Goal: Transaction & Acquisition: Book appointment/travel/reservation

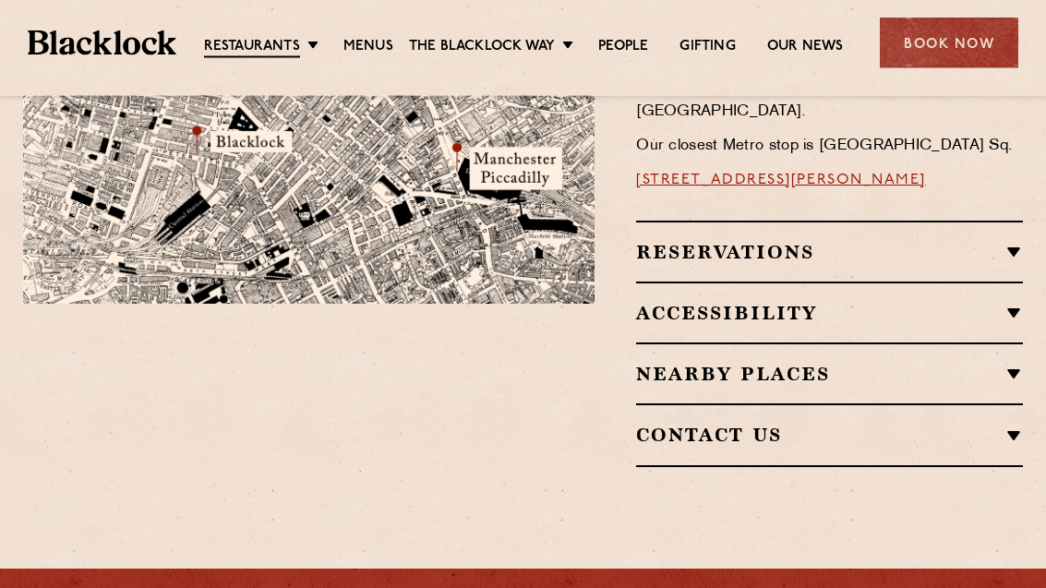
scroll to position [1280, 0]
click at [963, 60] on div "Book Now" at bounding box center [949, 43] width 138 height 51
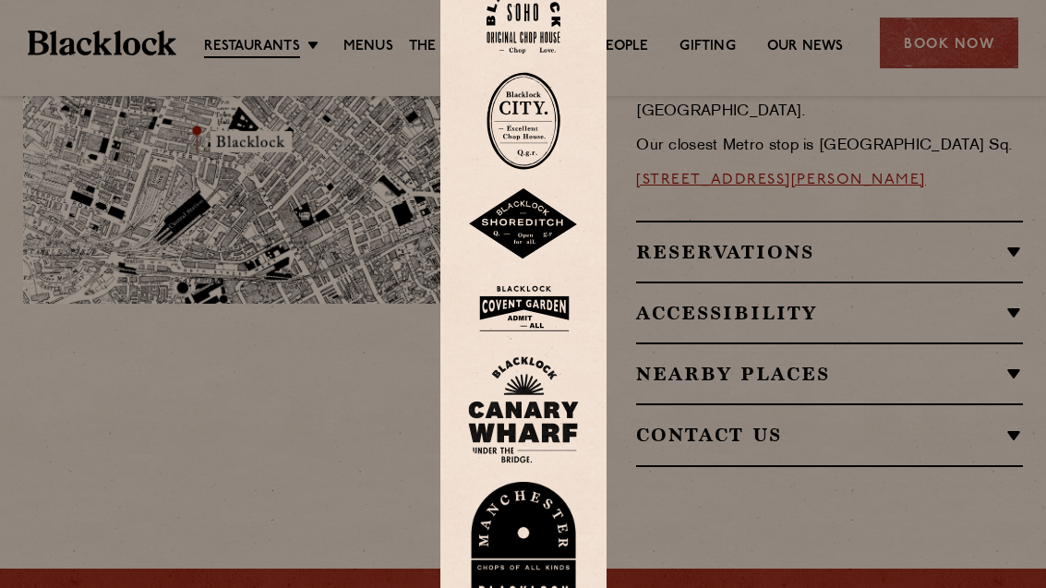
click at [990, 66] on div at bounding box center [523, 294] width 1046 height 588
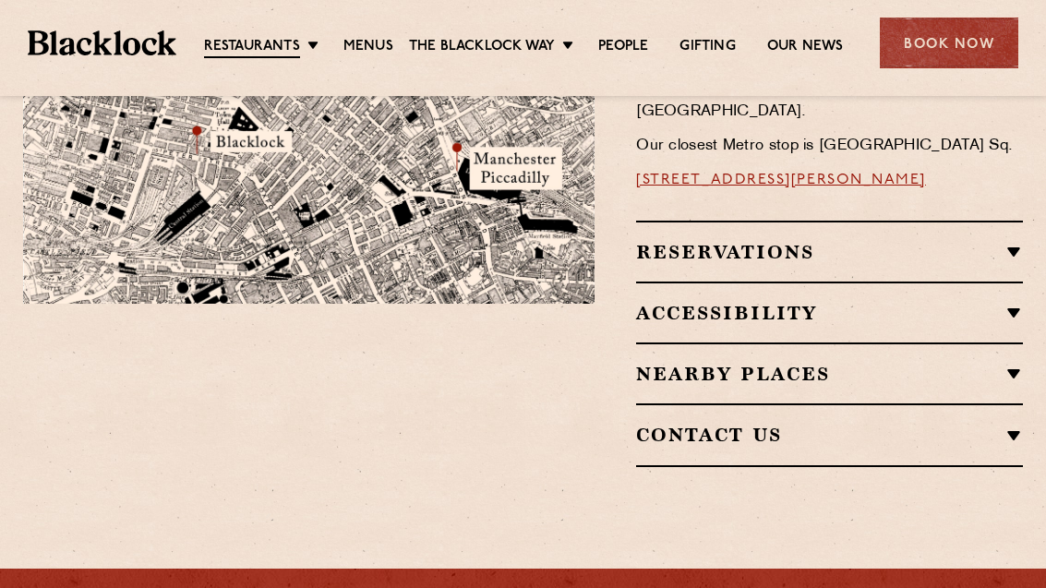
click at [0, 0] on link "[GEOGRAPHIC_DATA]" at bounding box center [0, 0] width 0 height 0
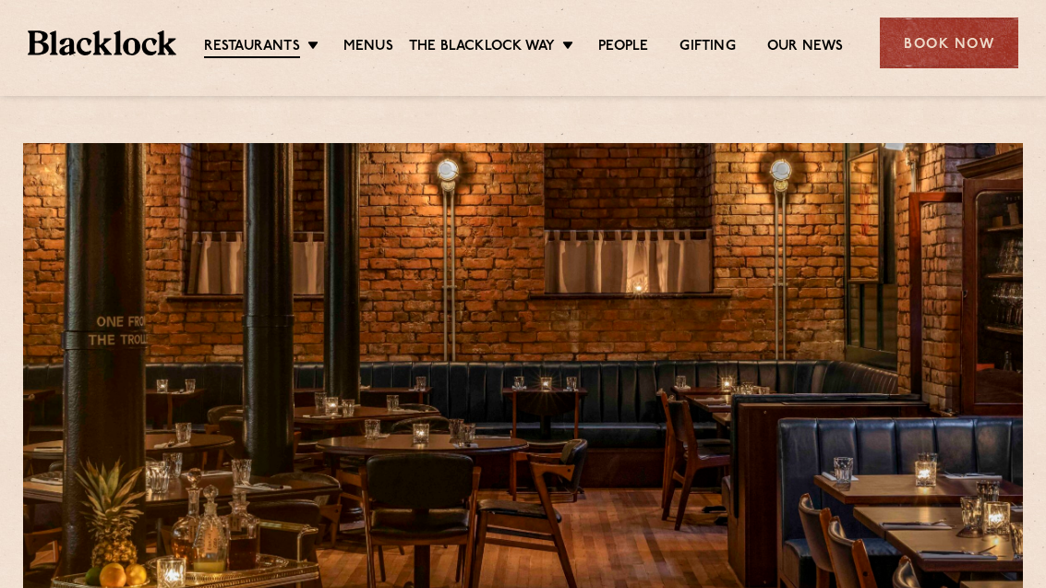
click at [987, 49] on div "Book Now" at bounding box center [949, 43] width 138 height 51
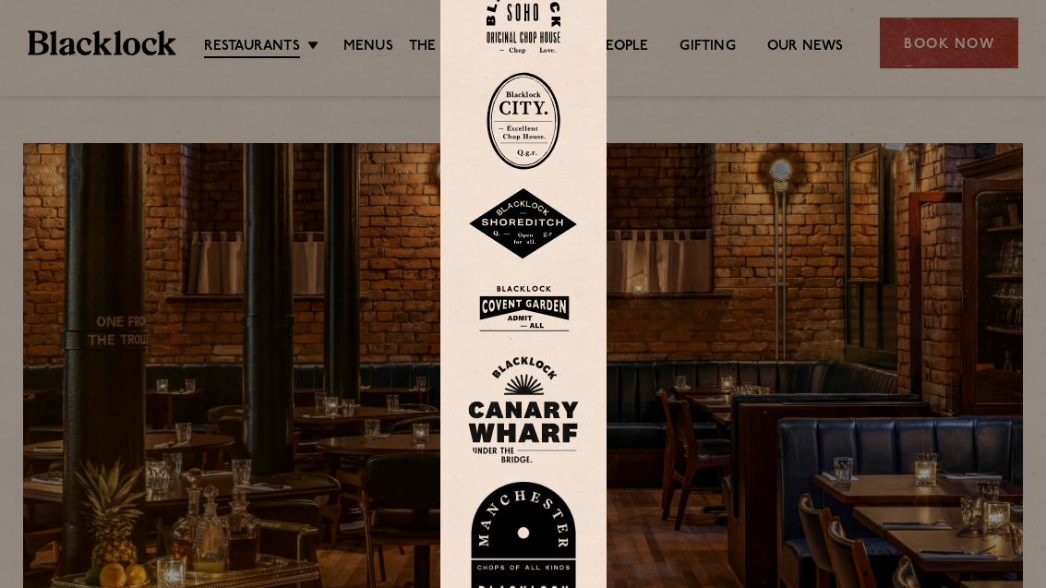
click at [946, 238] on div at bounding box center [523, 294] width 1046 height 588
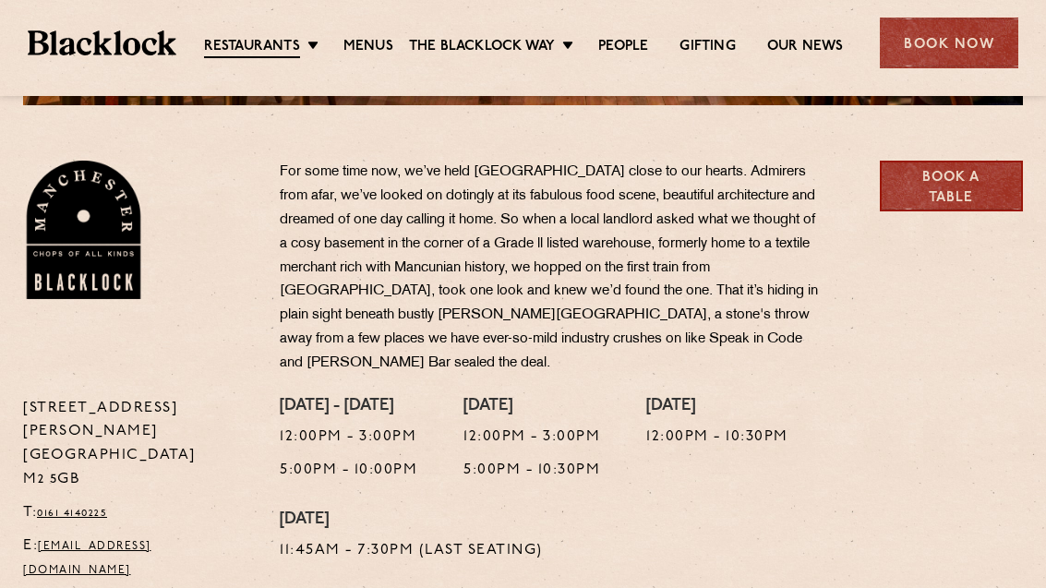
scroll to position [558, 0]
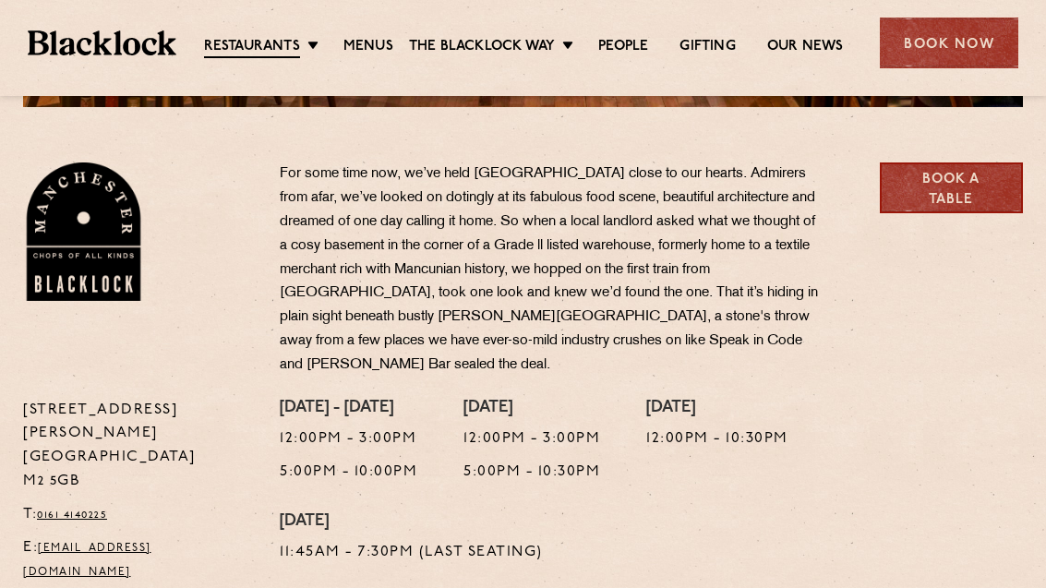
click at [966, 162] on link "Book a Table" at bounding box center [952, 187] width 144 height 51
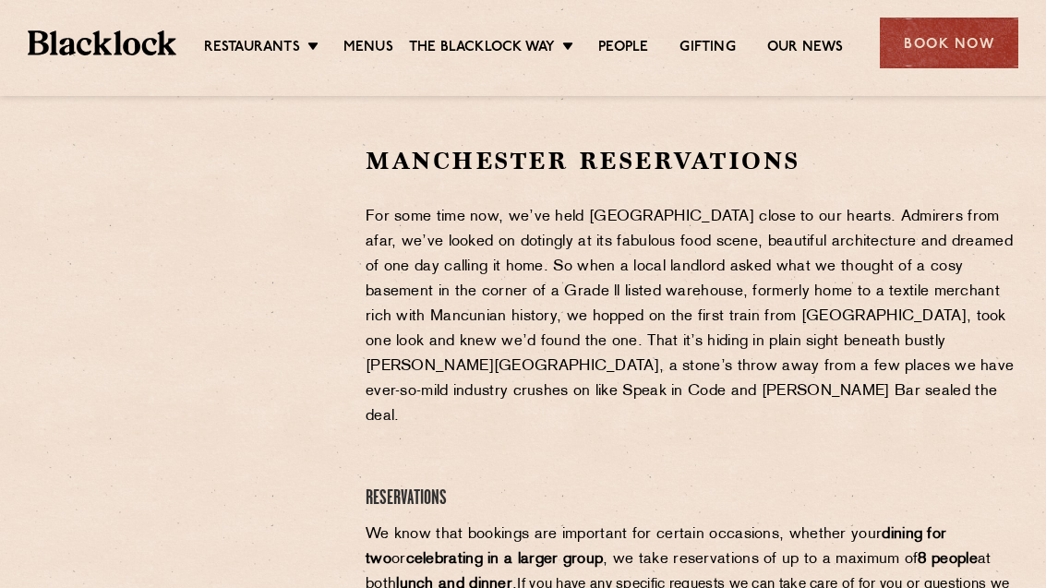
scroll to position [573, 0]
